Goal: Navigation & Orientation: Understand site structure

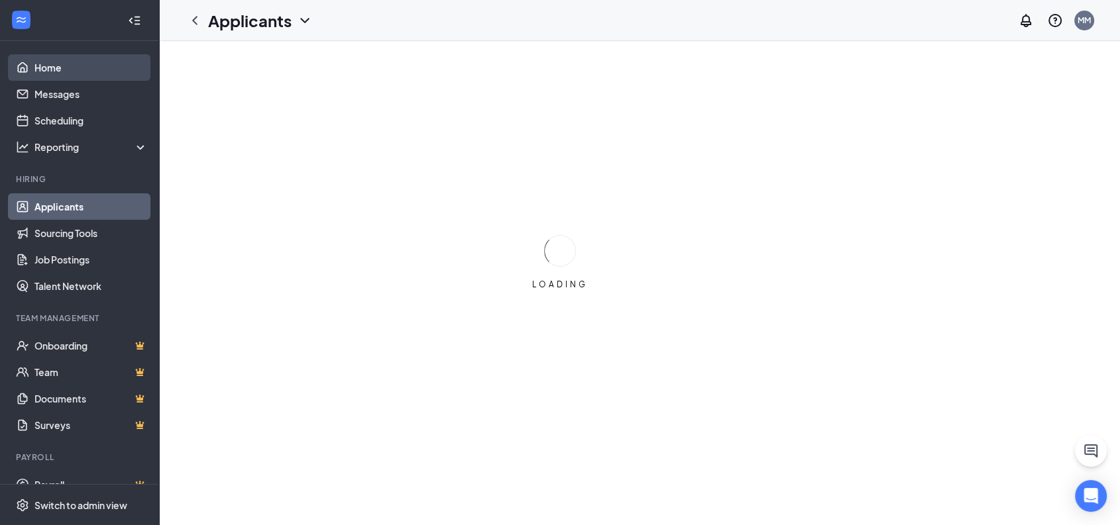
click at [67, 73] on link "Home" at bounding box center [90, 67] width 113 height 27
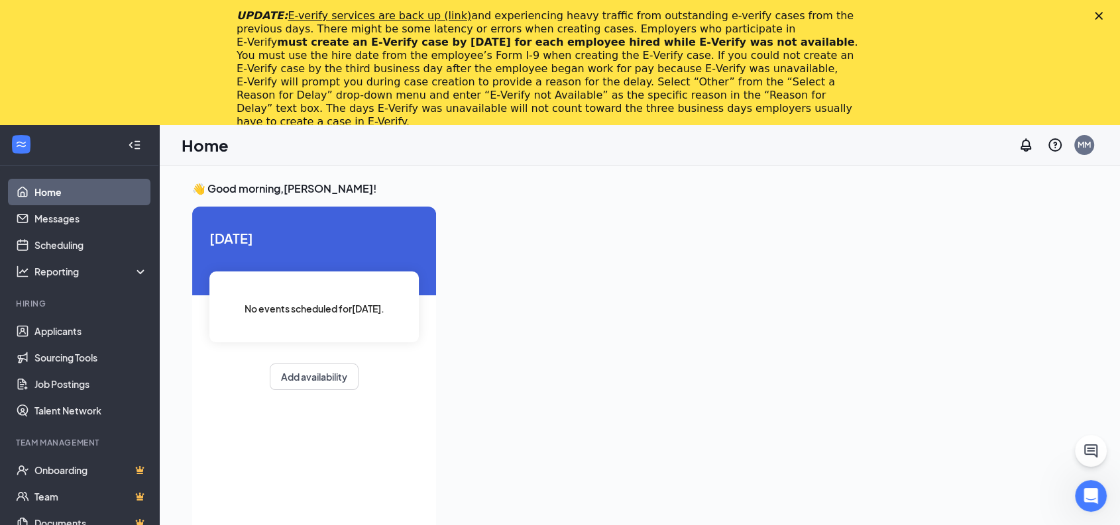
click at [1103, 14] on icon "Close" at bounding box center [1099, 16] width 8 height 8
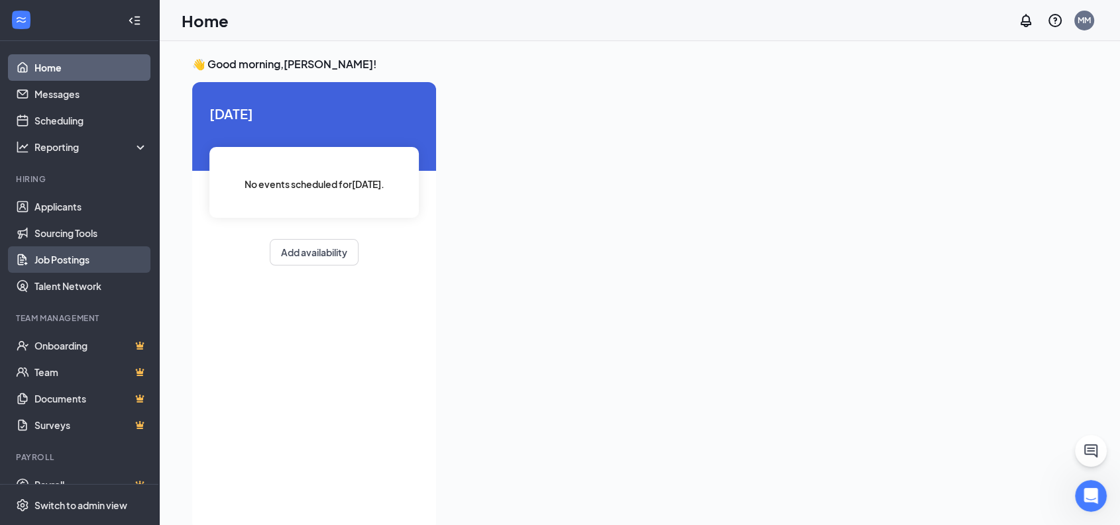
click at [62, 258] on link "Job Postings" at bounding box center [90, 259] width 113 height 27
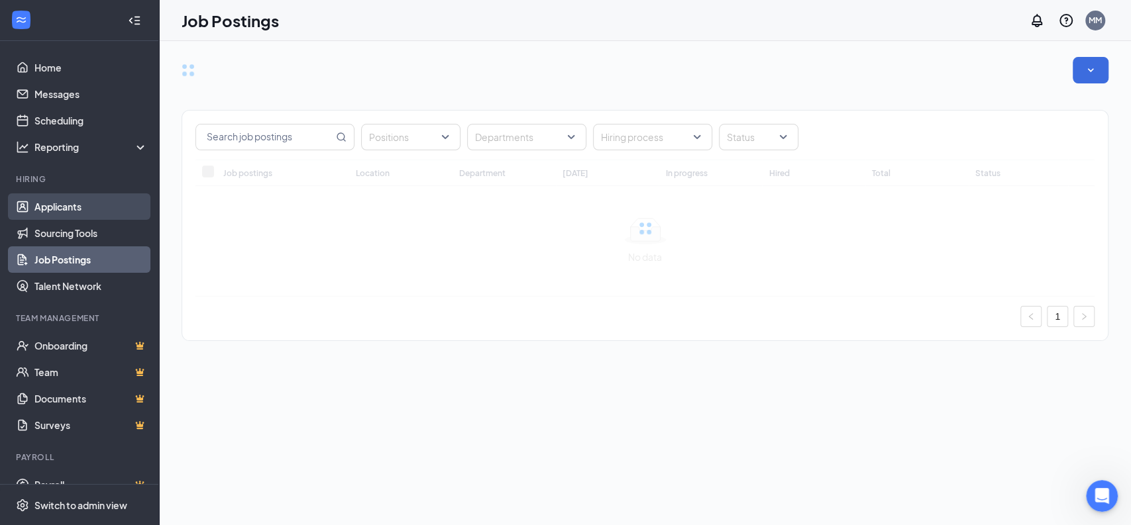
click at [71, 203] on link "Applicants" at bounding box center [90, 206] width 113 height 27
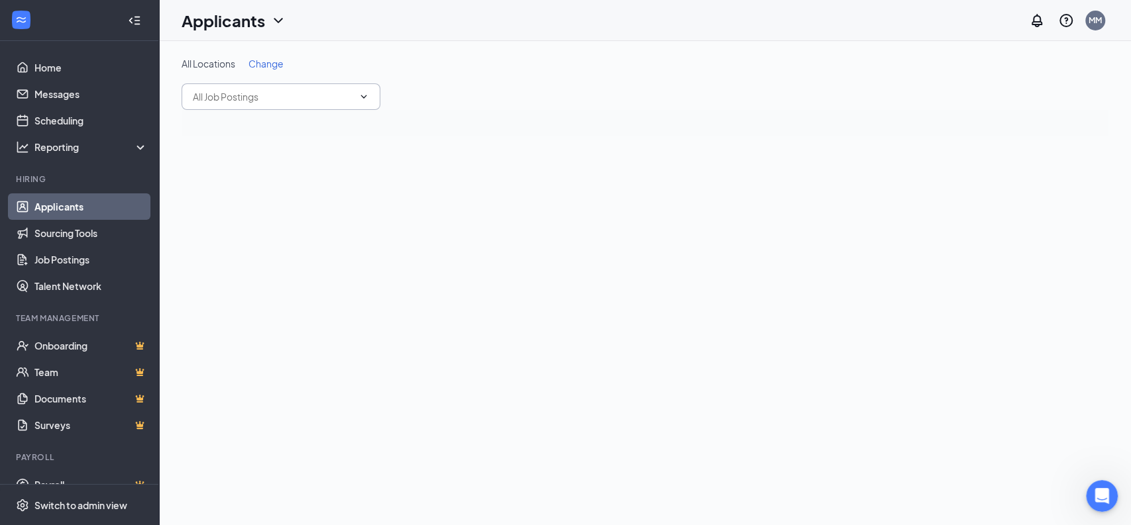
click at [366, 101] on icon "ChevronDown" at bounding box center [363, 96] width 11 height 11
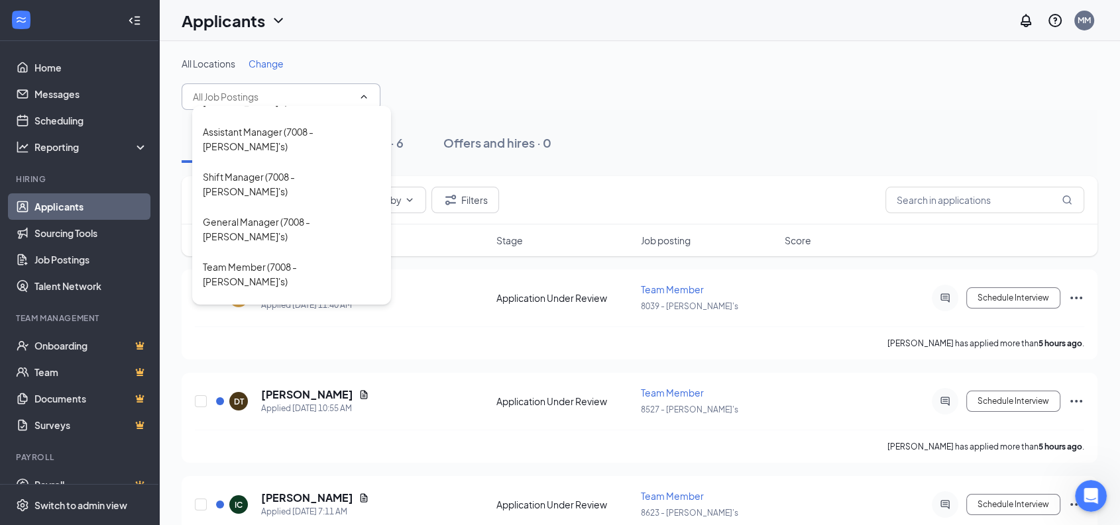
scroll to position [152, 0]
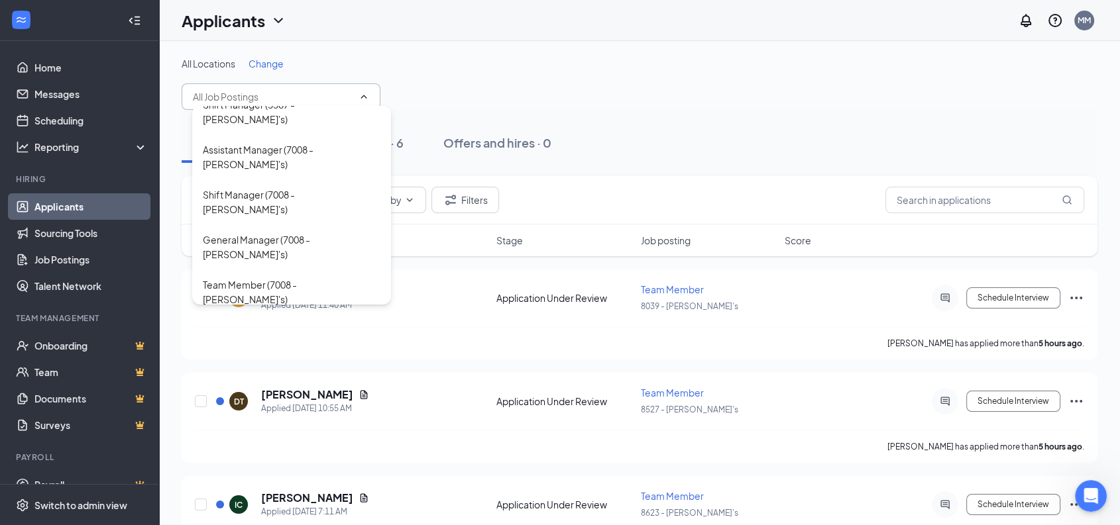
click at [642, 176] on div "Sort by Filters" at bounding box center [640, 200] width 916 height 48
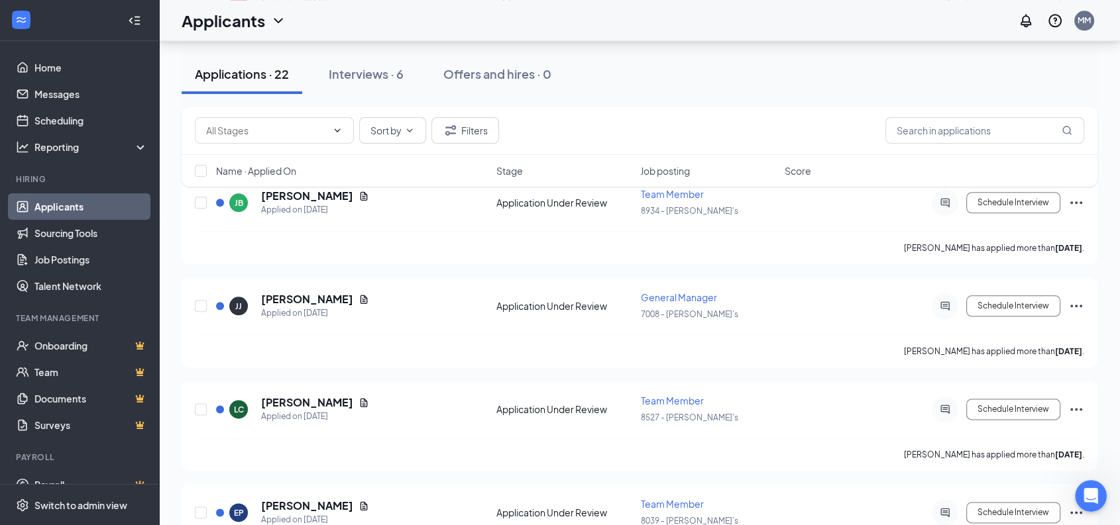
scroll to position [1739, 0]
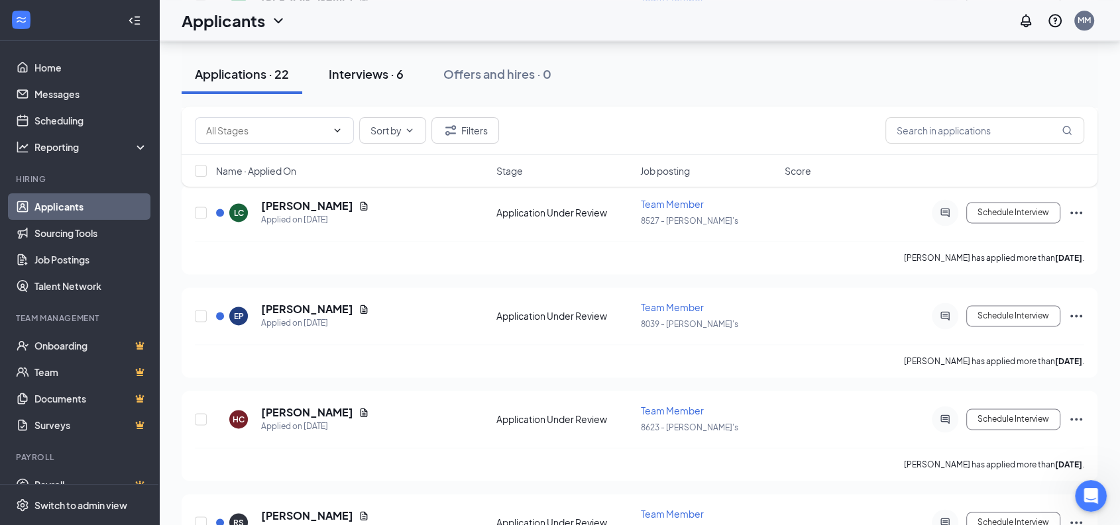
click at [359, 75] on div "Interviews · 6" at bounding box center [366, 74] width 75 height 17
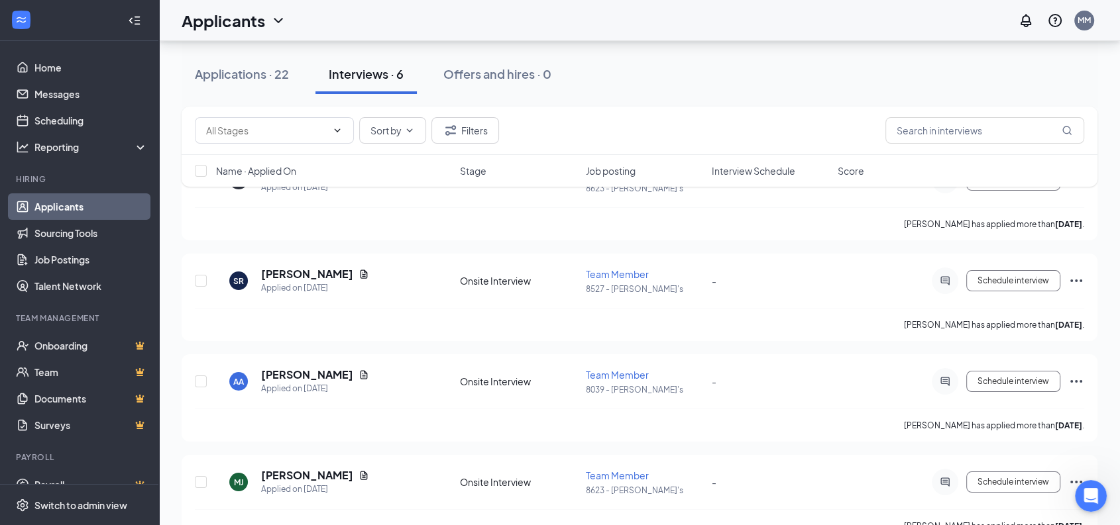
scroll to position [38, 0]
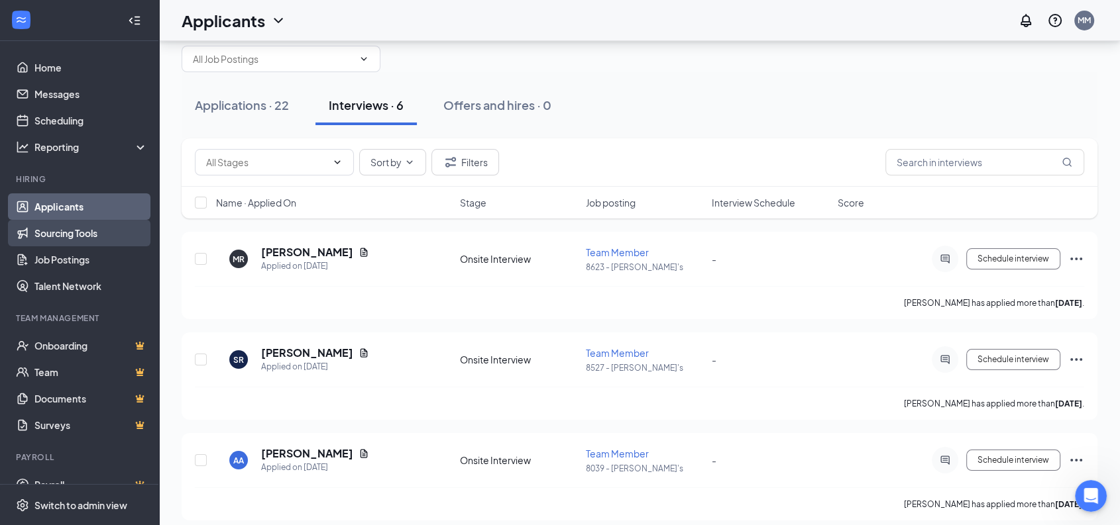
click at [54, 228] on link "Sourcing Tools" at bounding box center [90, 233] width 113 height 27
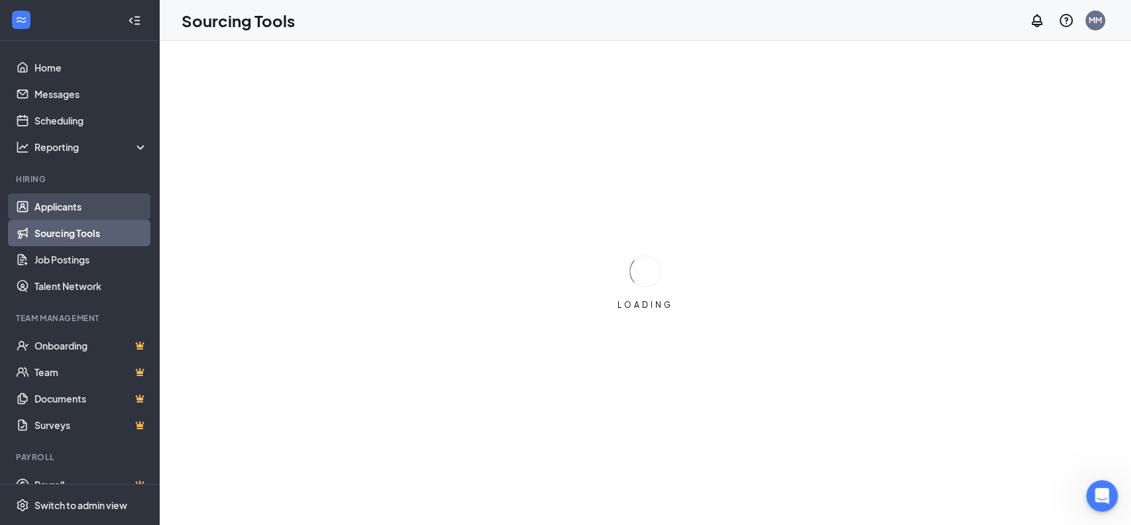
click at [74, 204] on link "Applicants" at bounding box center [90, 206] width 113 height 27
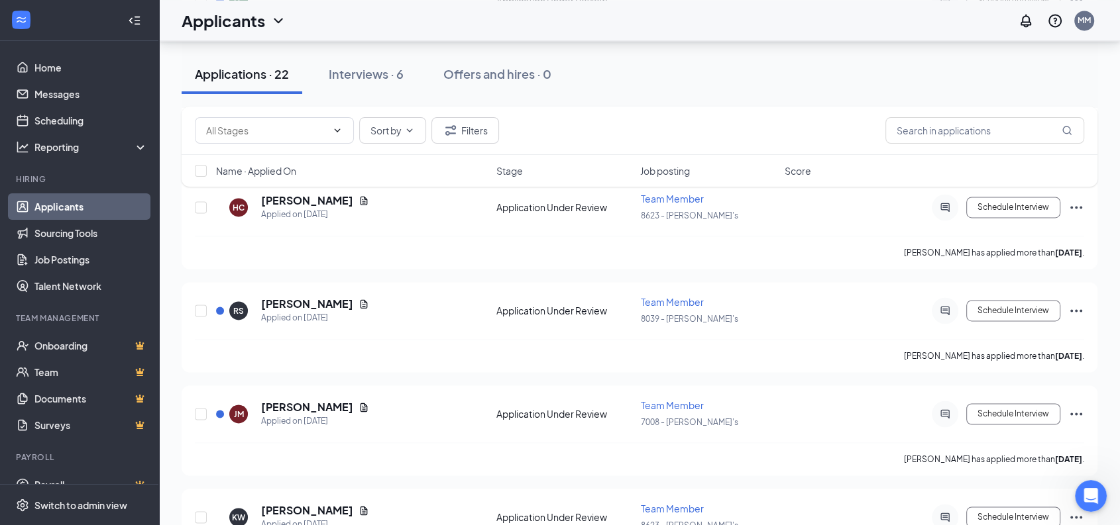
scroll to position [2004, 0]
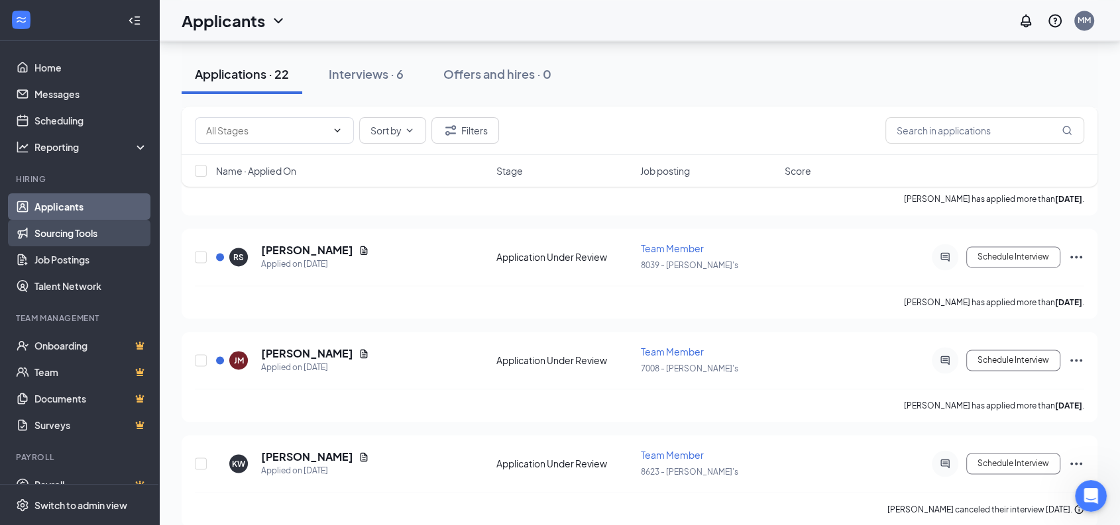
click at [62, 231] on link "Sourcing Tools" at bounding box center [90, 233] width 113 height 27
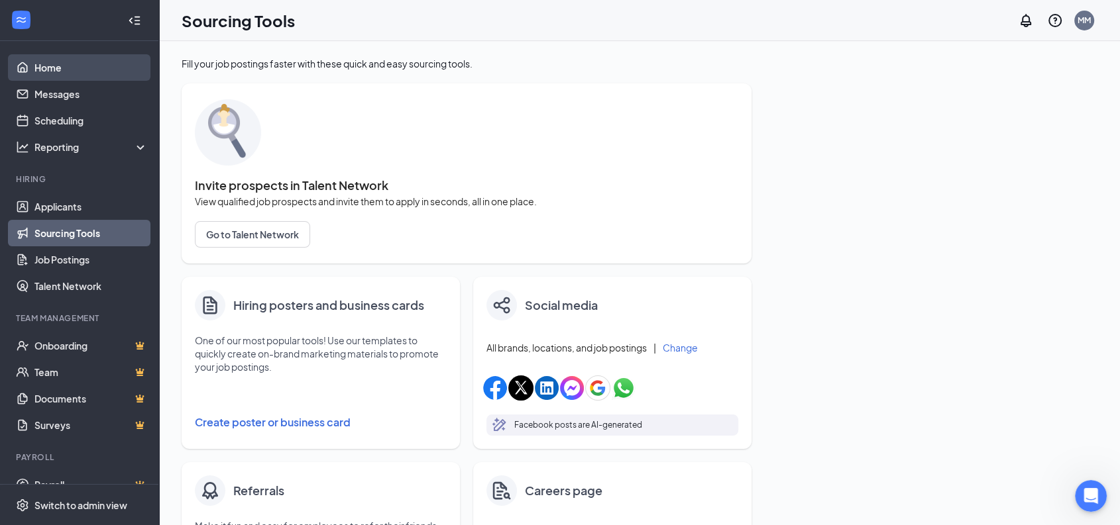
click at [51, 72] on link "Home" at bounding box center [90, 67] width 113 height 27
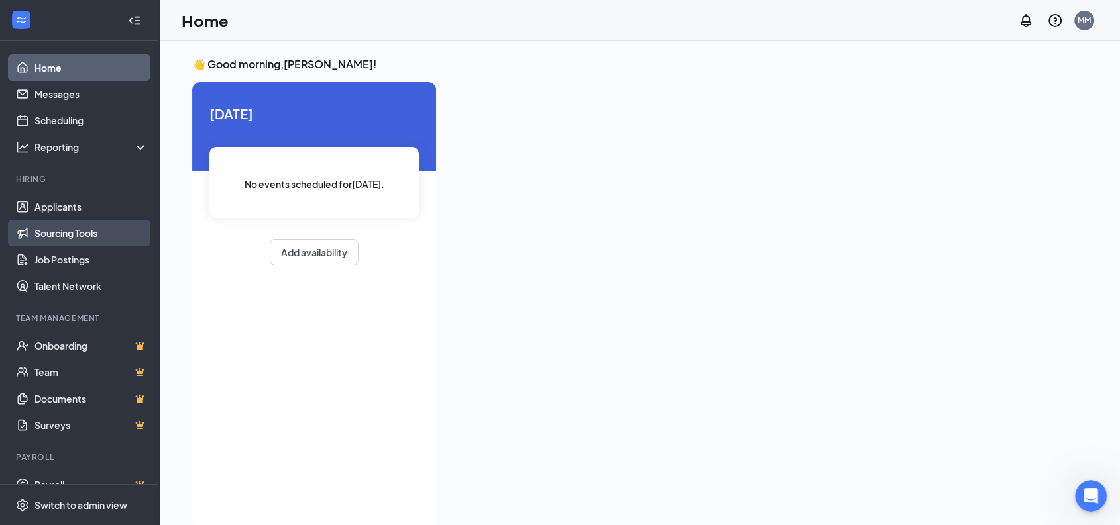
click at [57, 234] on link "Sourcing Tools" at bounding box center [90, 233] width 113 height 27
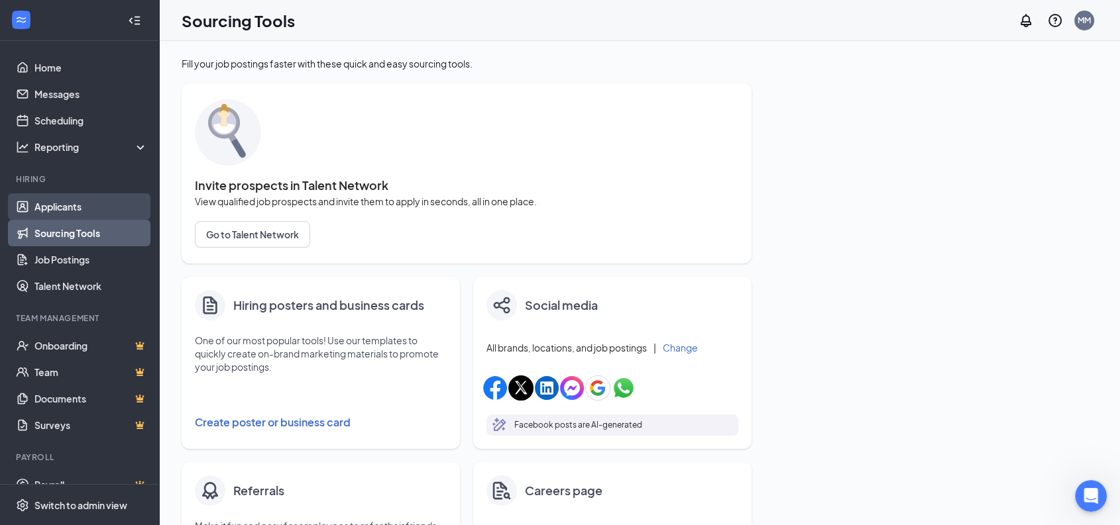
click at [49, 211] on link "Applicants" at bounding box center [90, 206] width 113 height 27
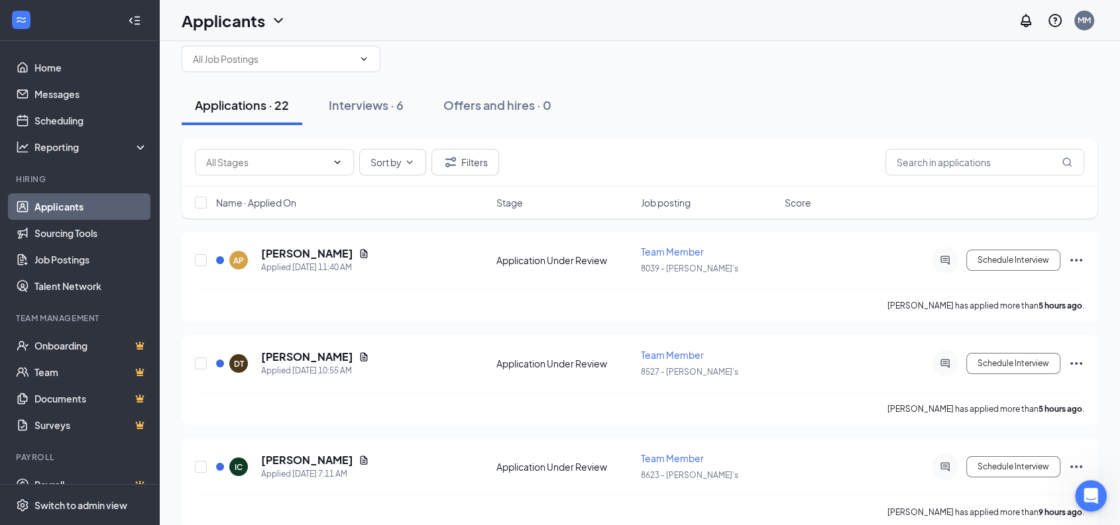
scroll to position [26, 0]
